Goal: Task Accomplishment & Management: Use online tool/utility

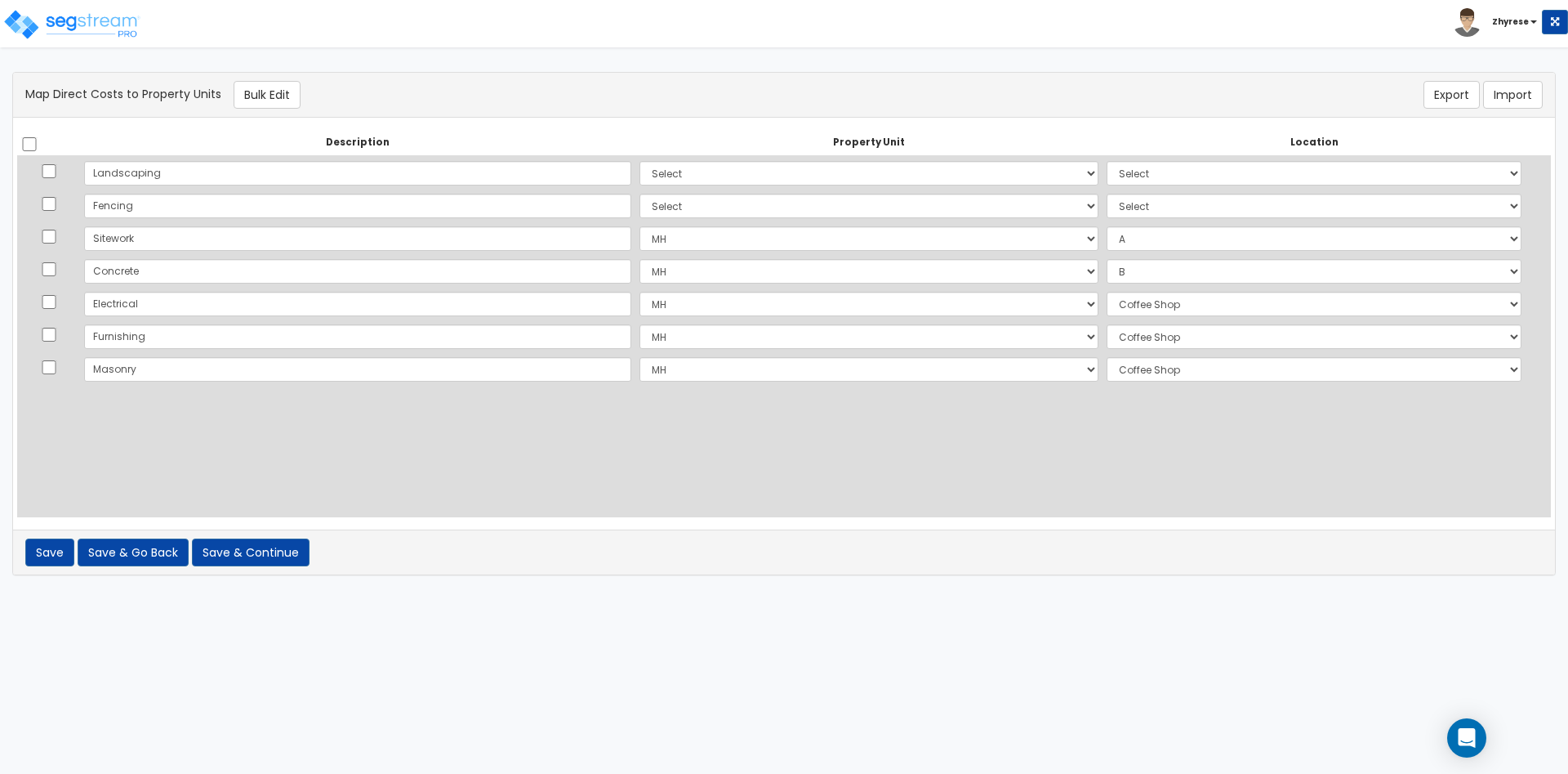
select select
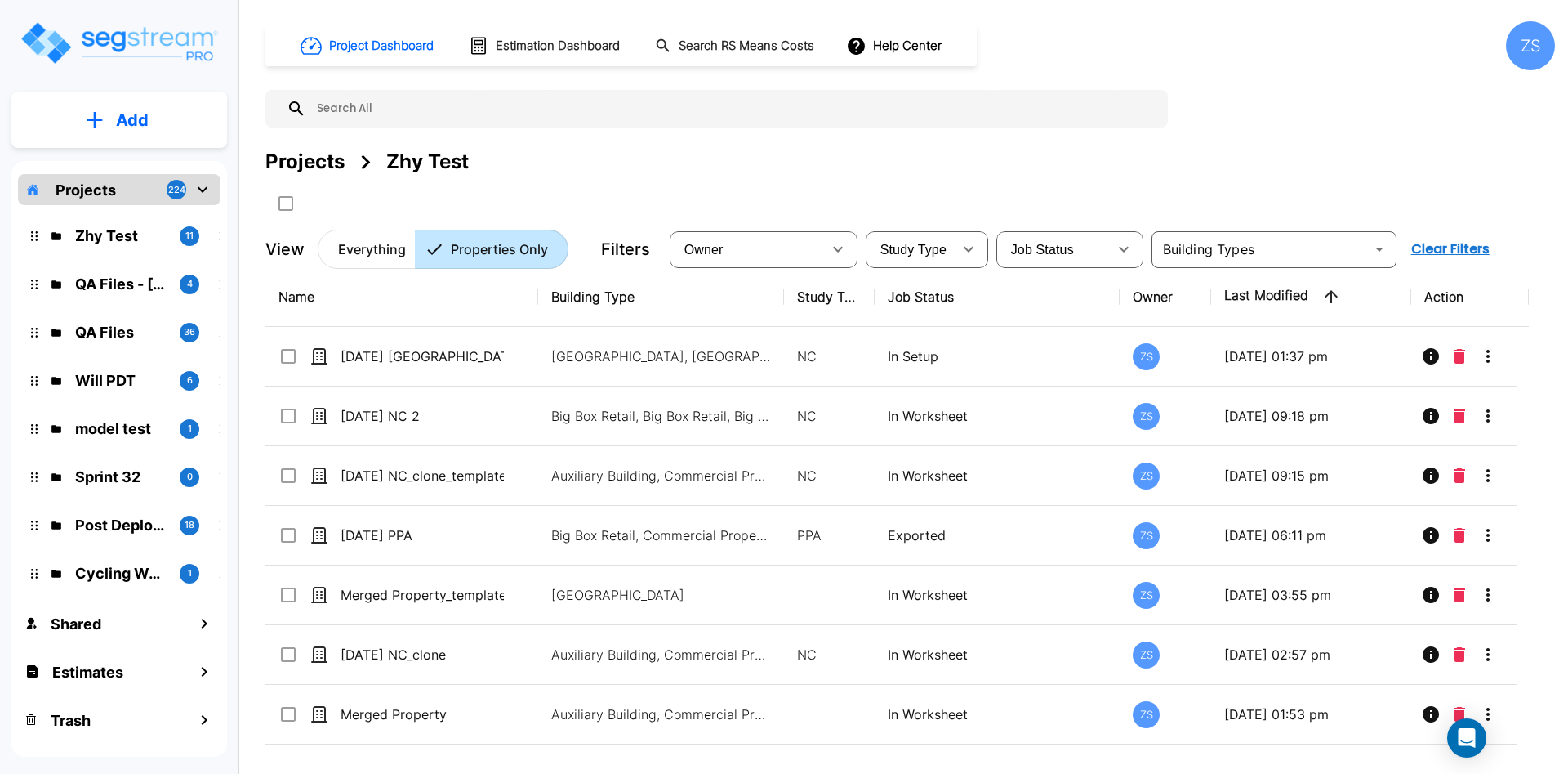
click at [1542, 46] on div "ZS" at bounding box center [1530, 46] width 49 height 49
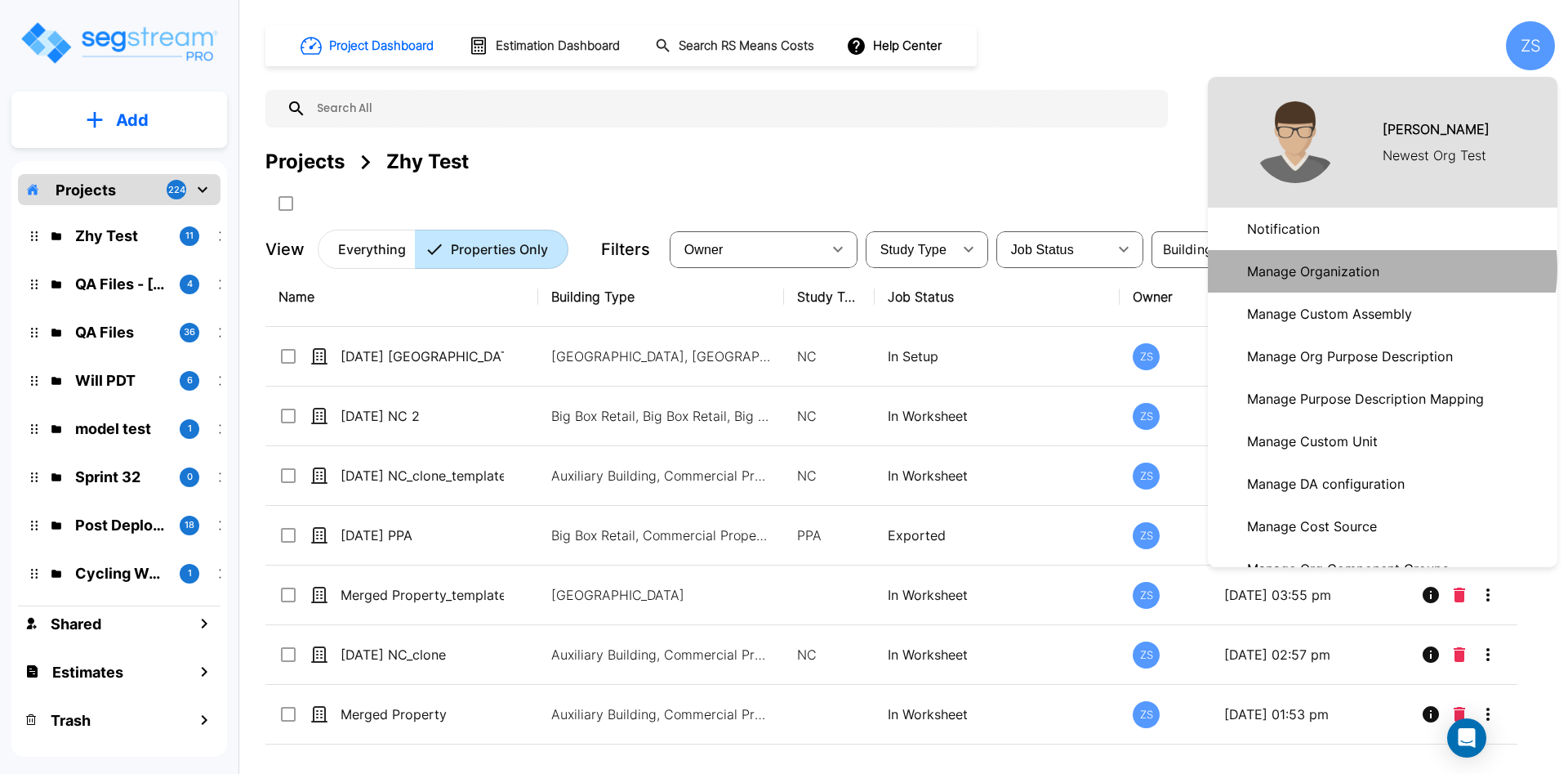
click at [1377, 268] on p "Manage Organization" at bounding box center [1313, 271] width 146 height 32
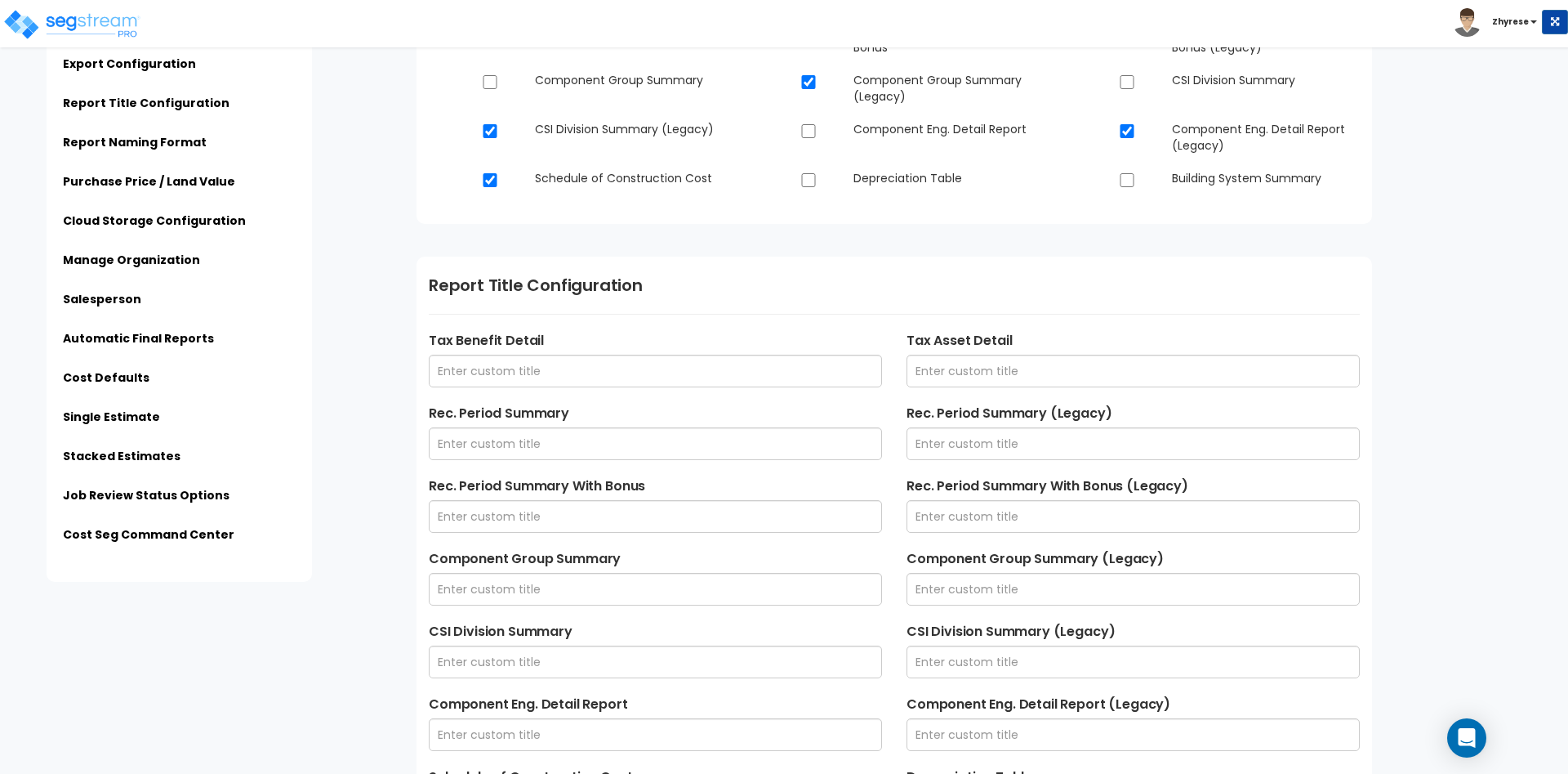
scroll to position [666, 0]
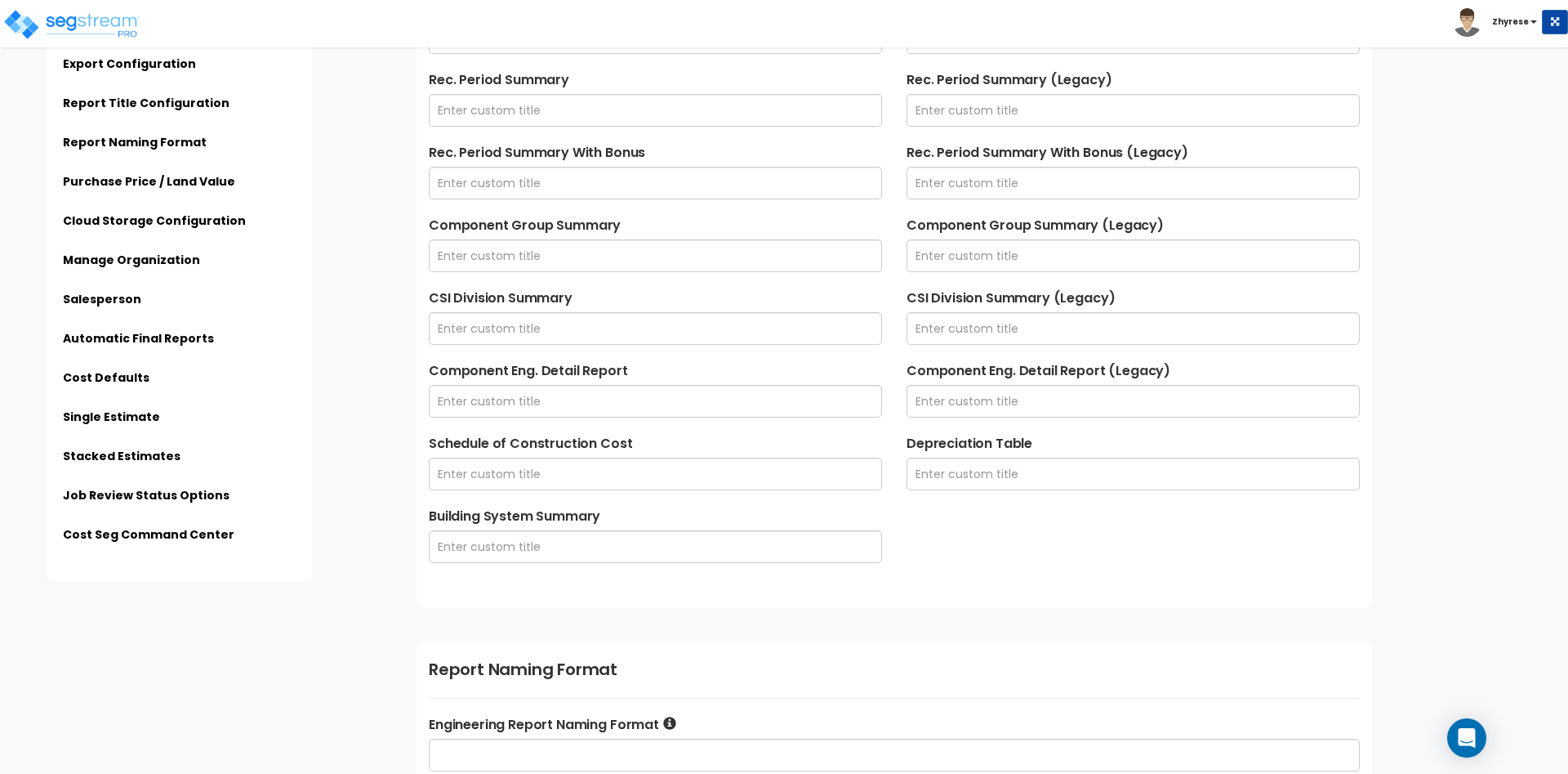
click at [171, 346] on li "Automatic Final Reports" at bounding box center [179, 344] width 233 height 27
click at [171, 340] on link "Automatic Final Reports" at bounding box center [138, 338] width 151 height 17
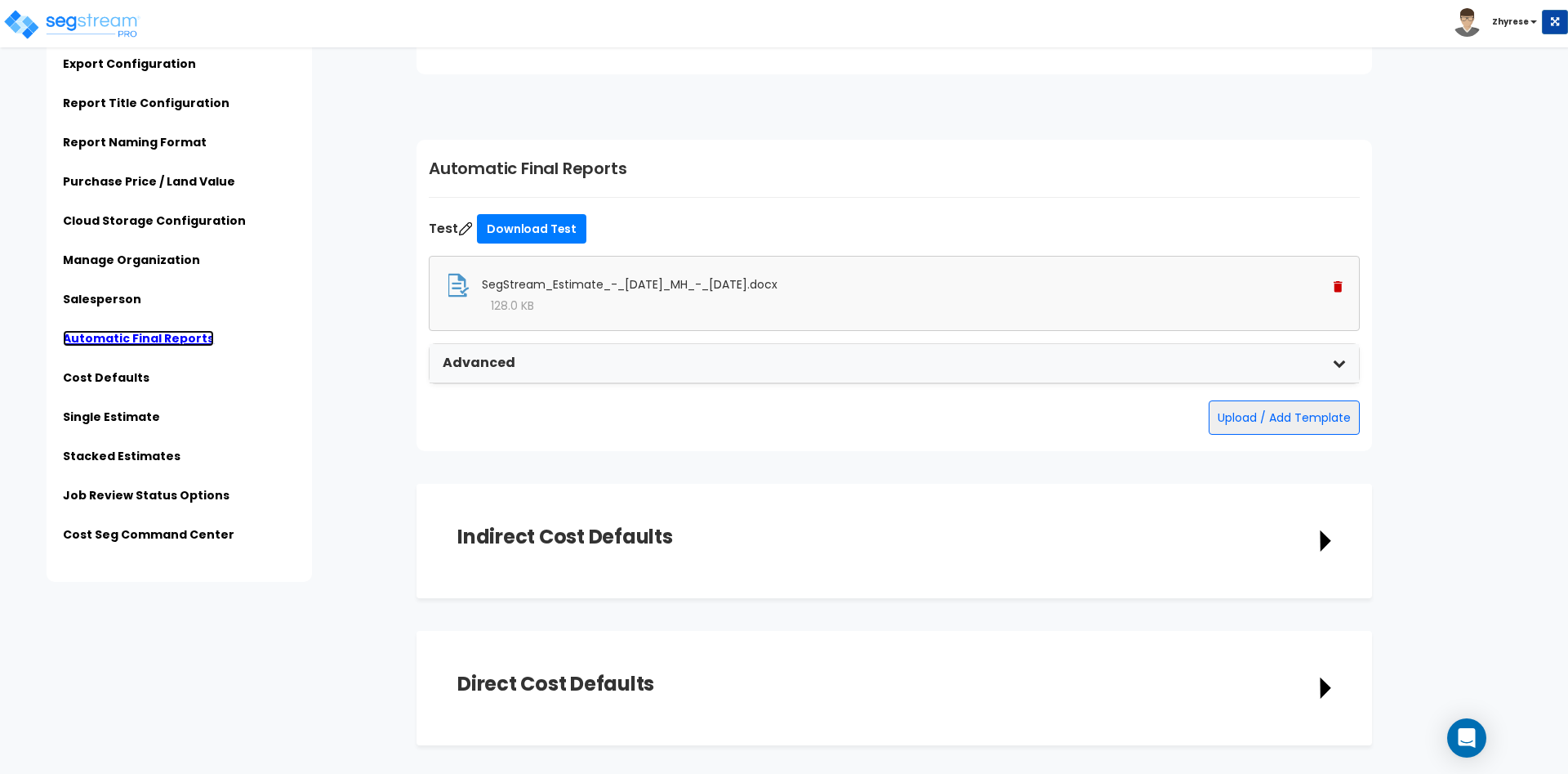
scroll to position [2805, 0]
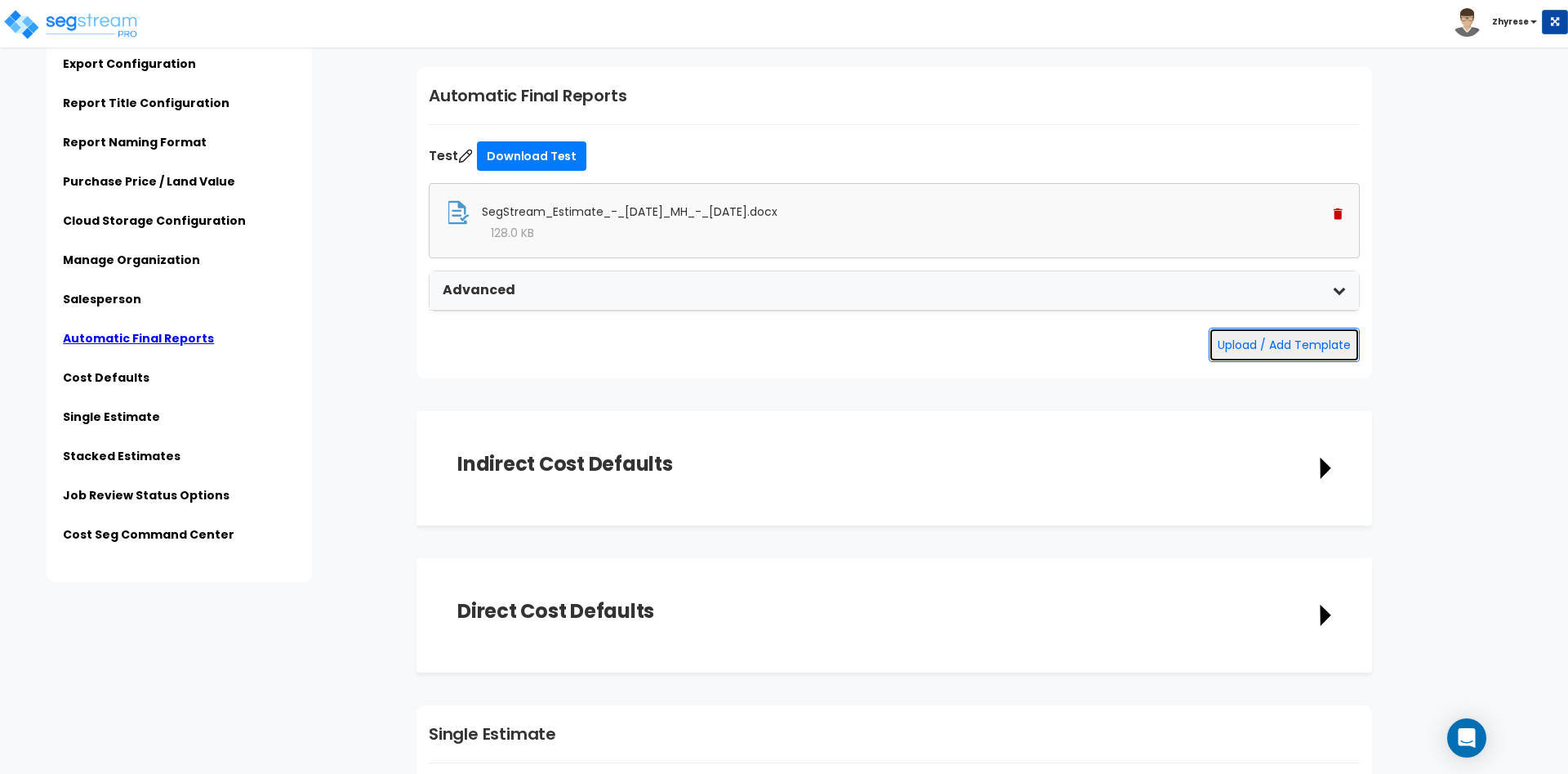
click at [1253, 340] on button "Upload / Add Template" at bounding box center [1284, 344] width 151 height 34
